Goal: Task Accomplishment & Management: Manage account settings

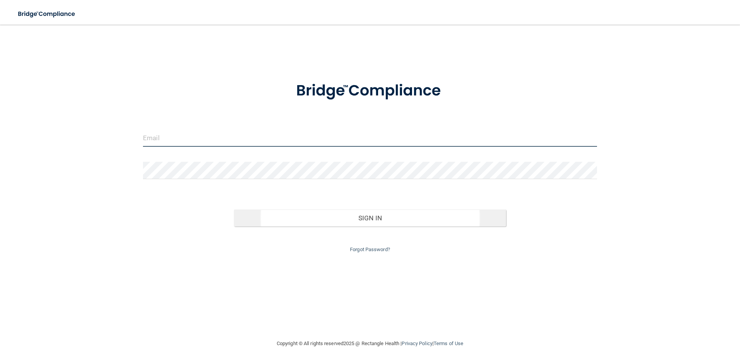
type input "[PERSON_NAME][EMAIL_ADDRESS][DOMAIN_NAME]"
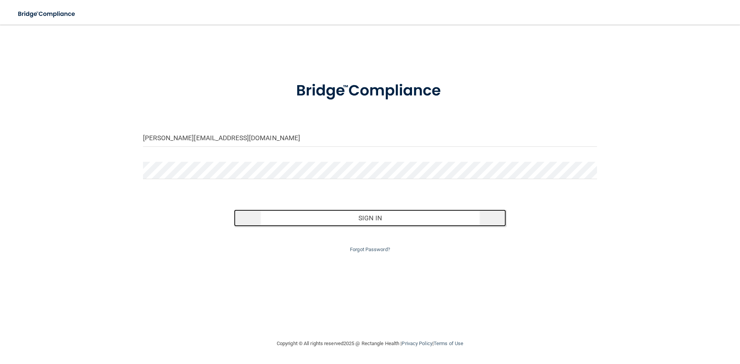
click at [351, 217] on button "Sign In" at bounding box center [370, 218] width 273 height 17
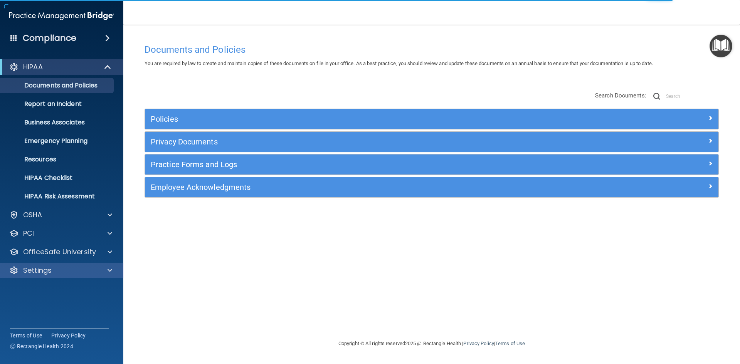
click at [107, 265] on div "Settings" at bounding box center [62, 270] width 124 height 15
click at [108, 269] on span at bounding box center [110, 270] width 5 height 9
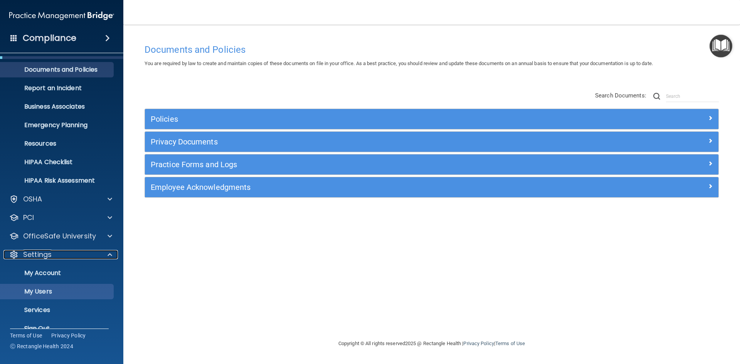
scroll to position [30, 0]
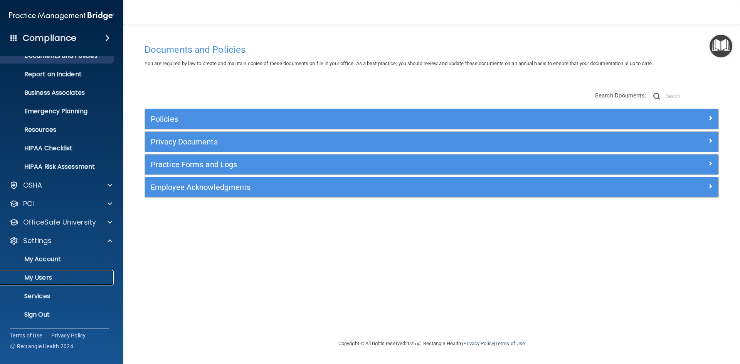
click at [61, 277] on p "My Users" at bounding box center [57, 278] width 105 height 8
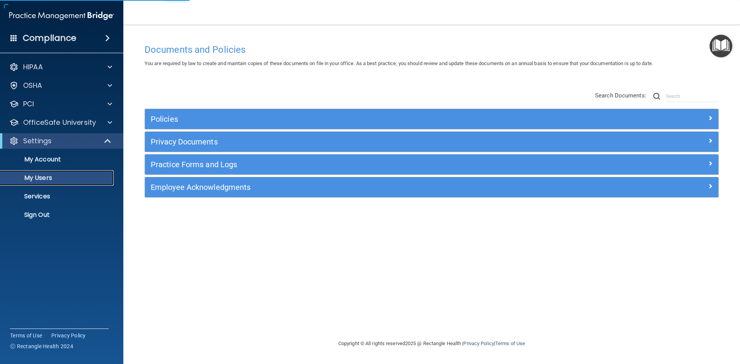
select select "20"
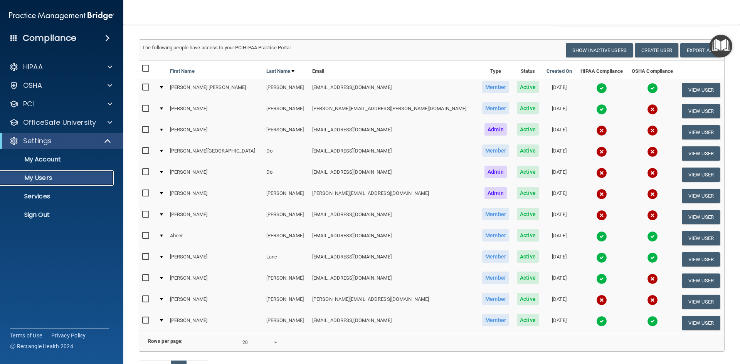
scroll to position [77, 0]
